Goal: Transaction & Acquisition: Purchase product/service

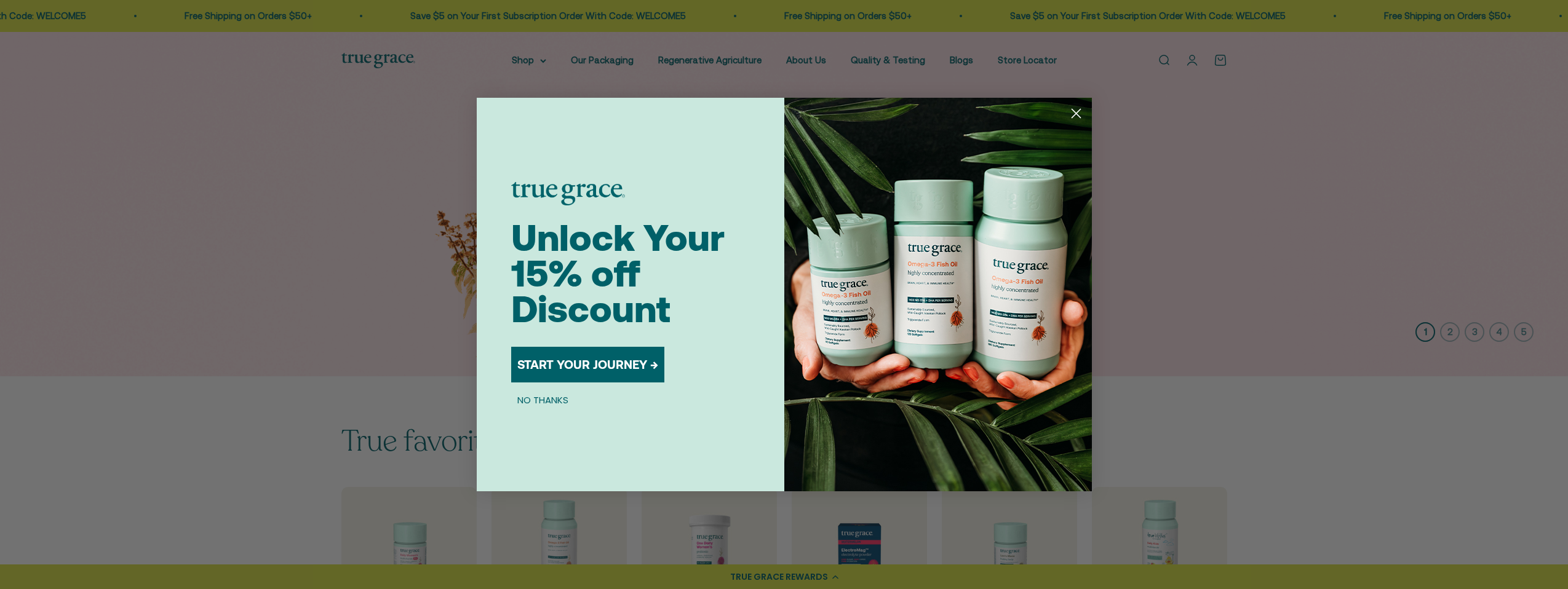
click at [1068, 118] on circle "Close dialog" at bounding box center [1076, 113] width 20 height 20
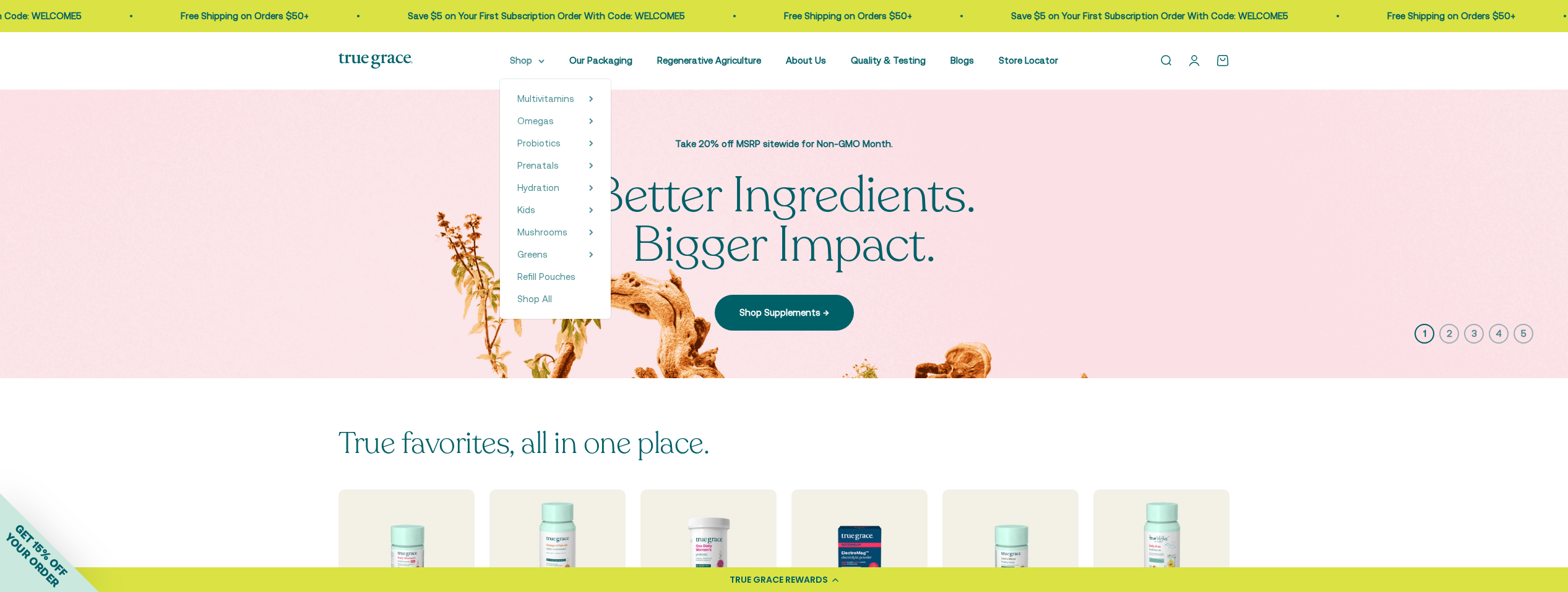
click at [541, 56] on summary "Shop" at bounding box center [527, 61] width 35 height 15
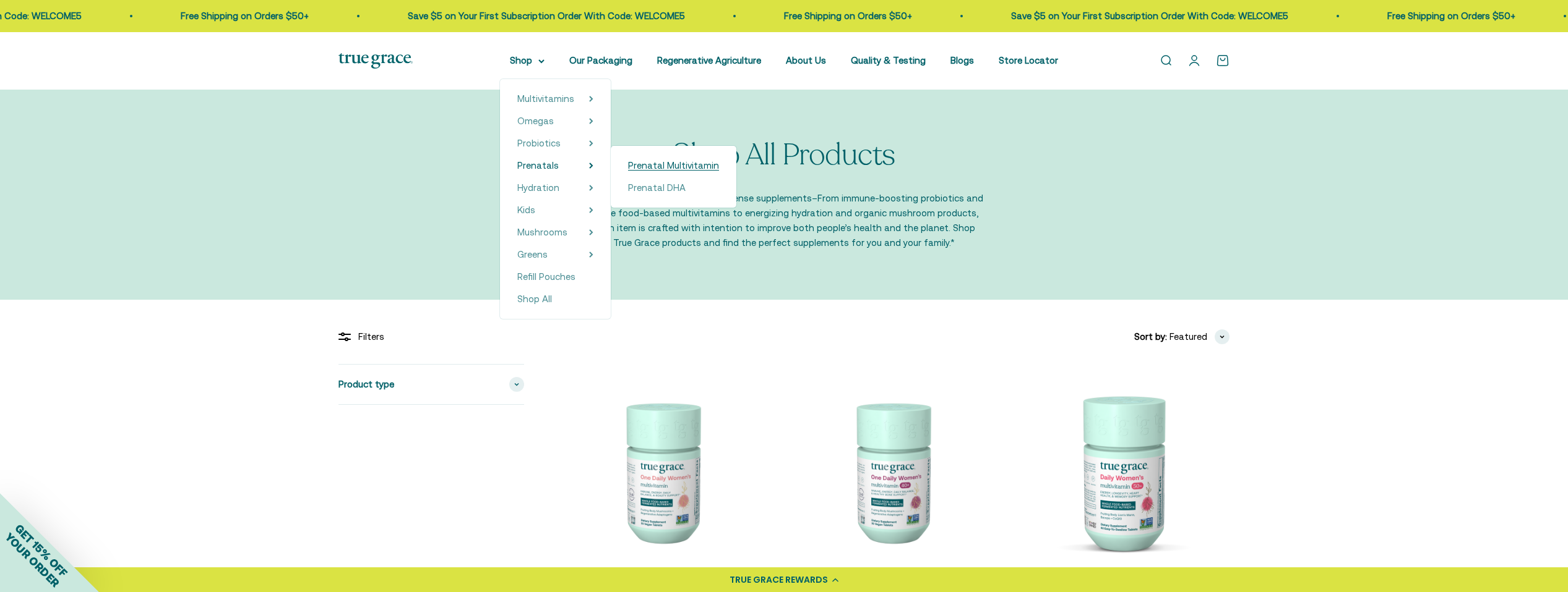
click at [649, 164] on span "Prenatal Multivitamin" at bounding box center [673, 164] width 91 height 10
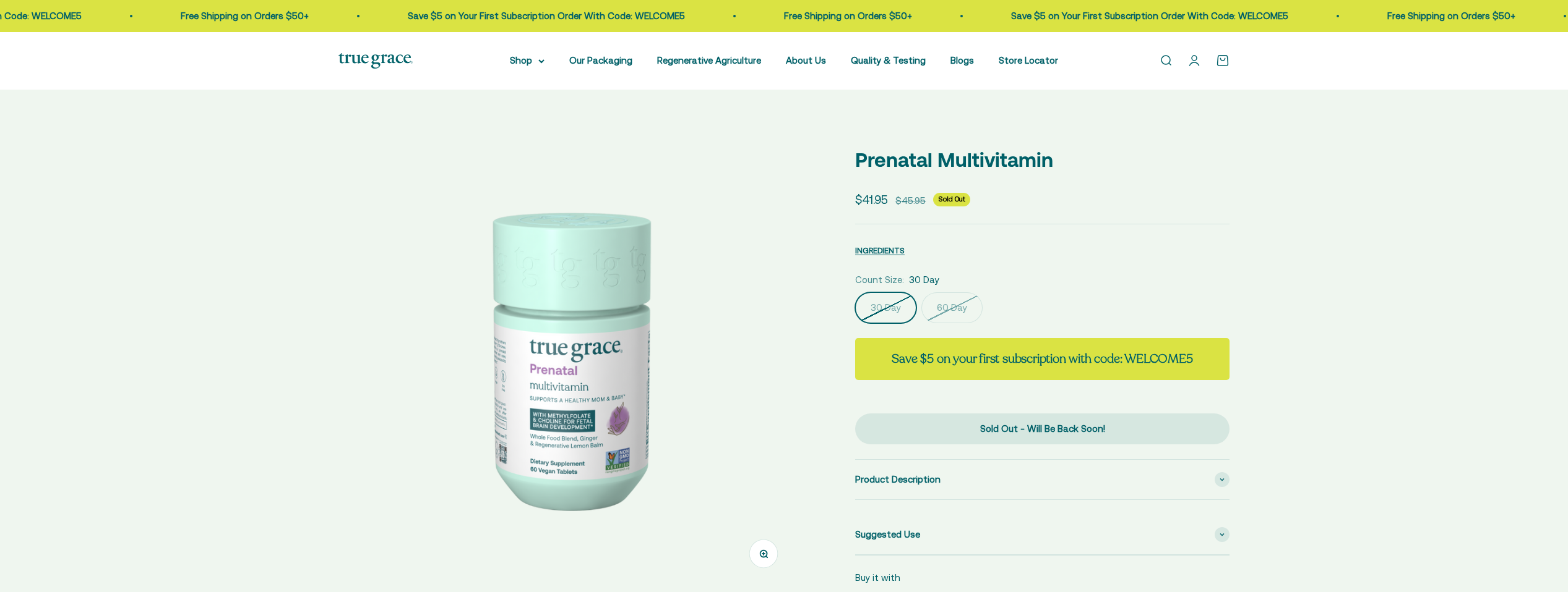
select select "3"
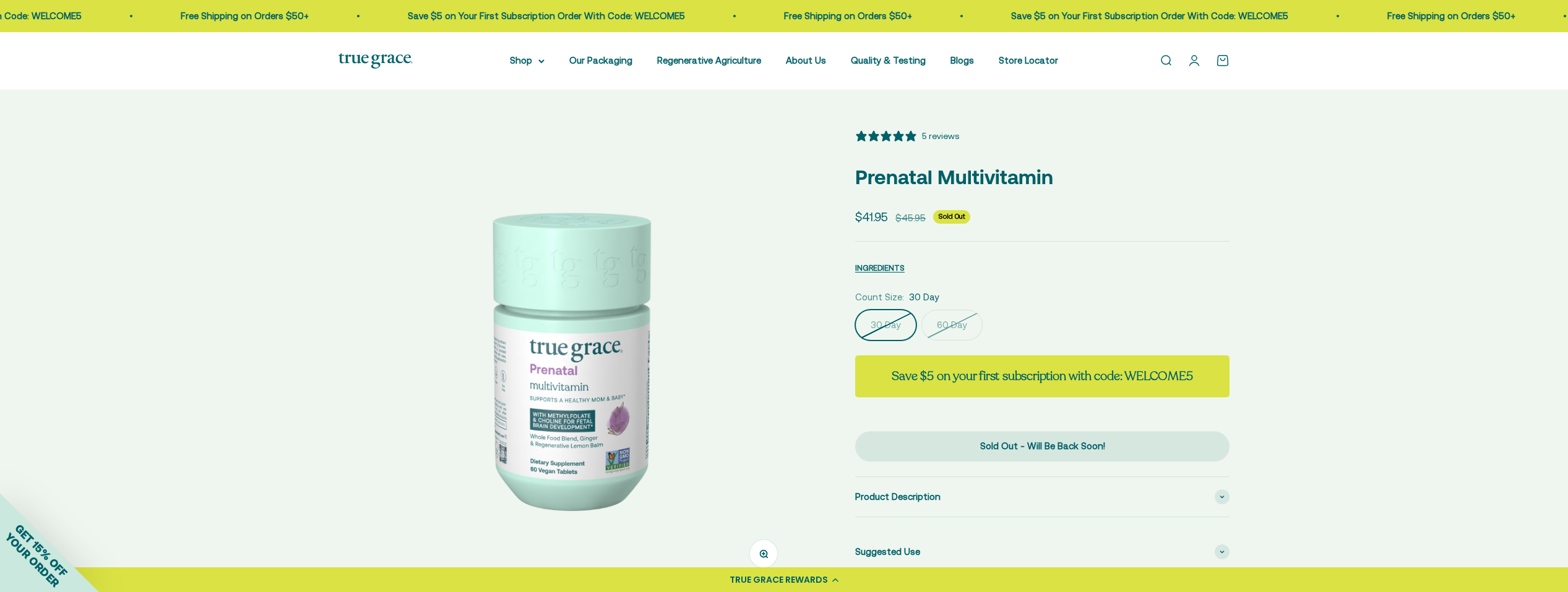
click at [871, 328] on label "30 Day" at bounding box center [886, 326] width 62 height 31
click at [855, 310] on input "30 Day" at bounding box center [854, 309] width 1 height 1
click at [966, 319] on label "60 Day" at bounding box center [952, 326] width 62 height 31
click at [855, 310] on input "60 Day" at bounding box center [854, 309] width 1 height 1
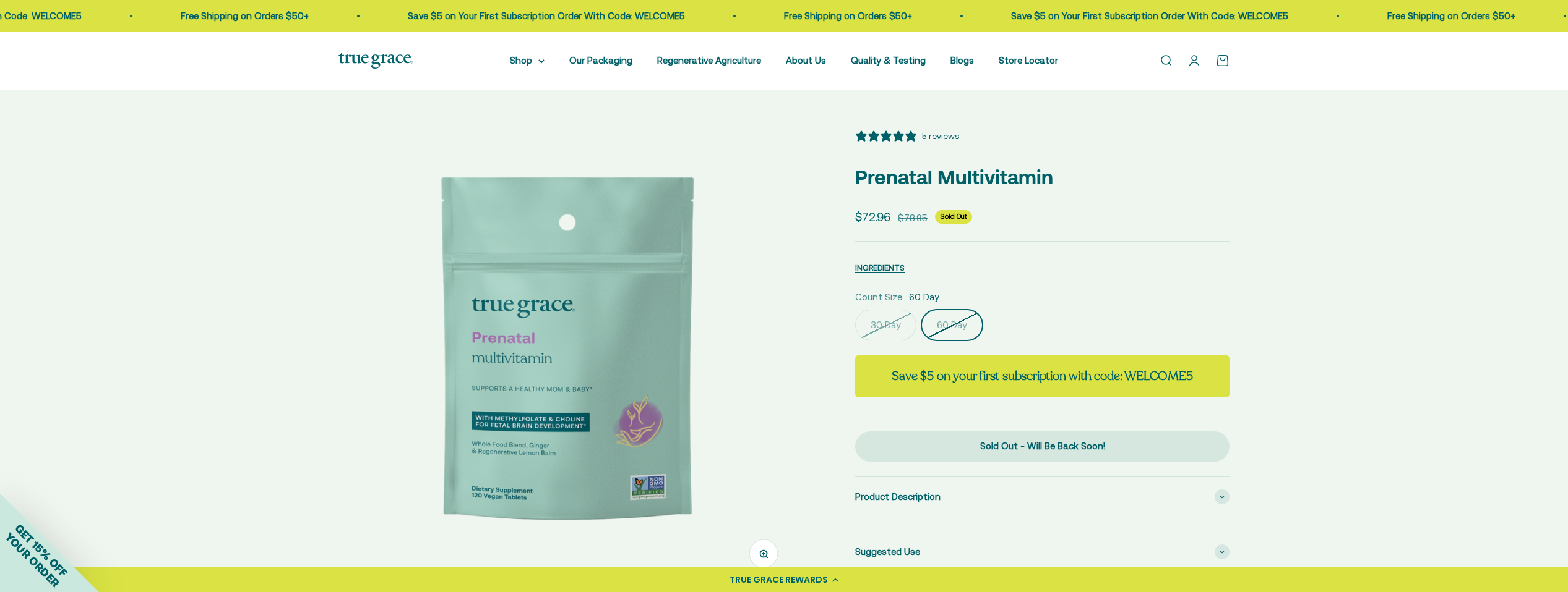
click at [897, 318] on label "30 Day" at bounding box center [886, 326] width 62 height 31
click at [855, 310] on input "30 Day" at bounding box center [854, 309] width 1 height 1
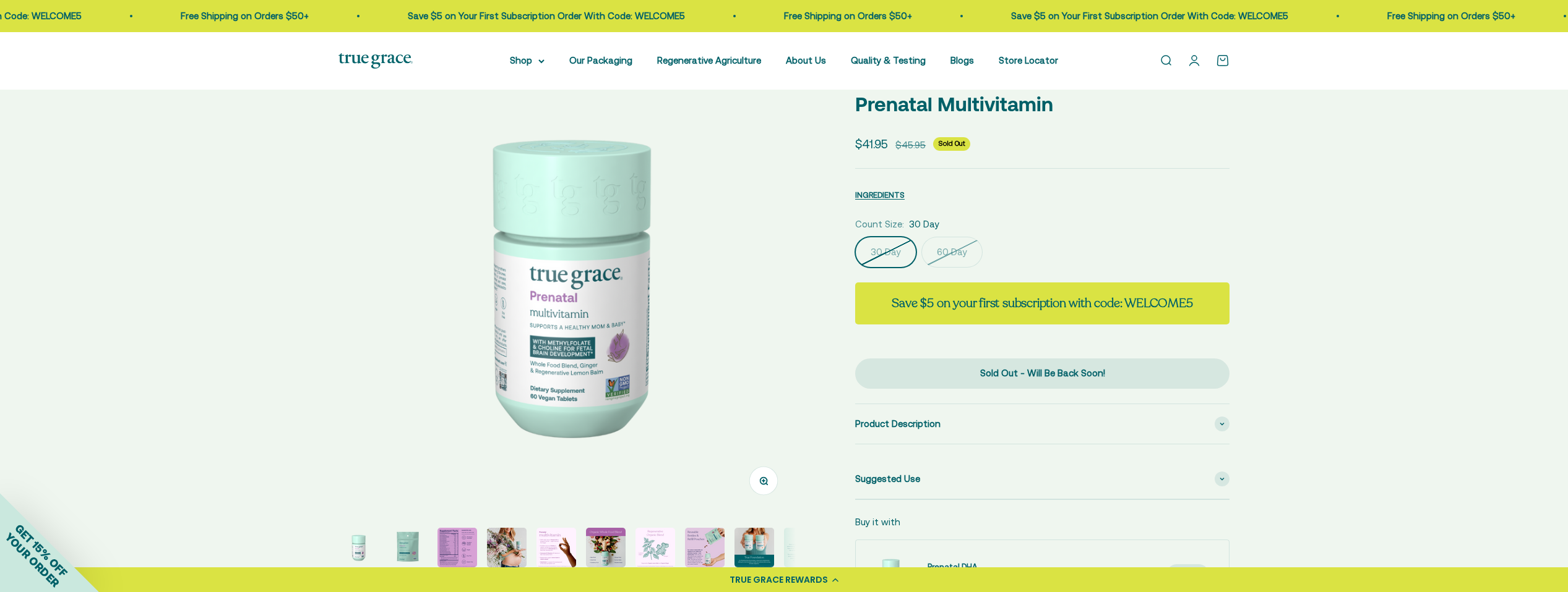
scroll to position [185, 0]
